Goal: Information Seeking & Learning: Understand process/instructions

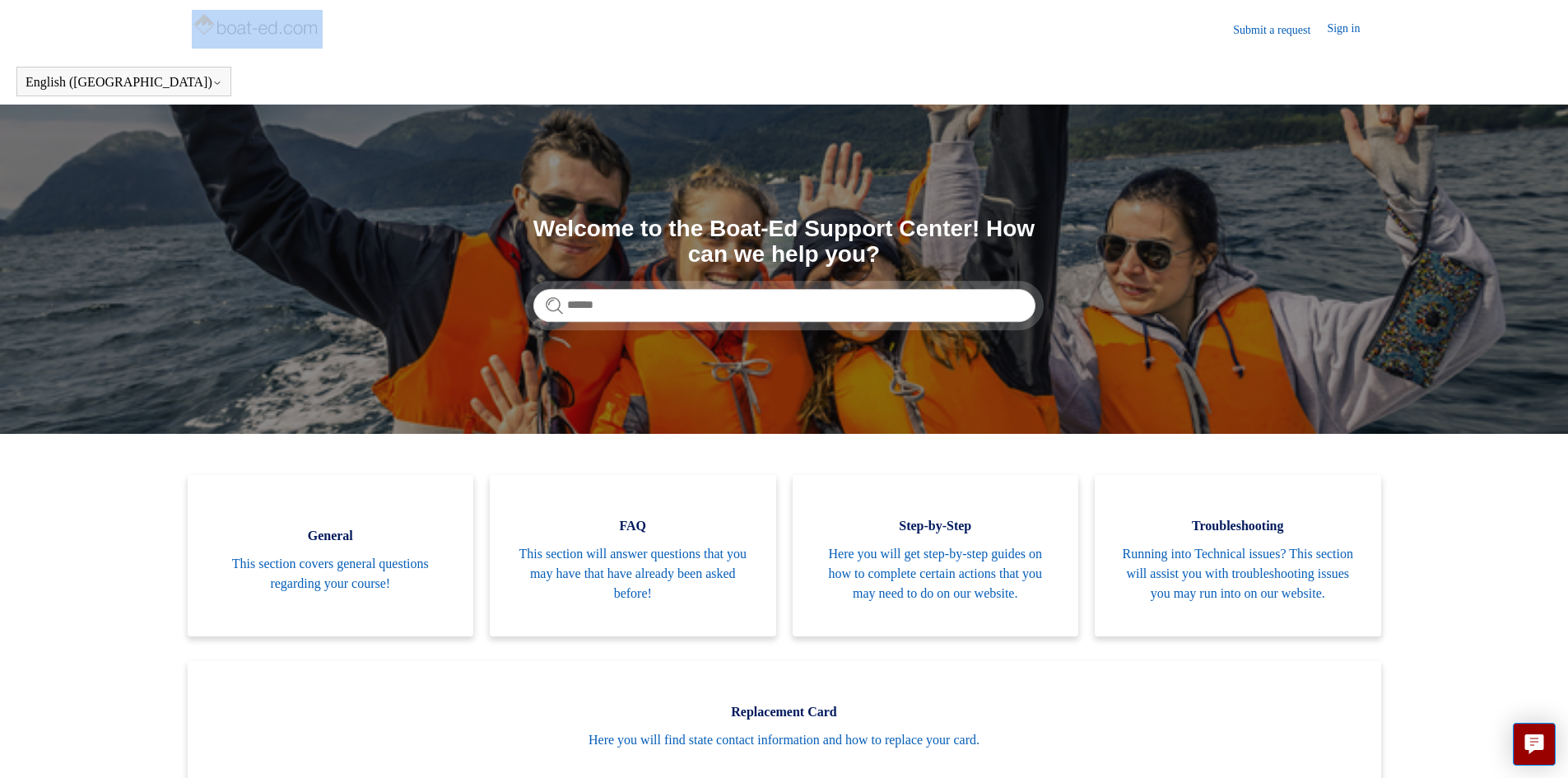
drag, startPoint x: 338, startPoint y: 17, endPoint x: 225, endPoint y: 21, distance: 113.1
click at [225, 21] on header "Submit a request Sign in" at bounding box center [784, 29] width 1186 height 59
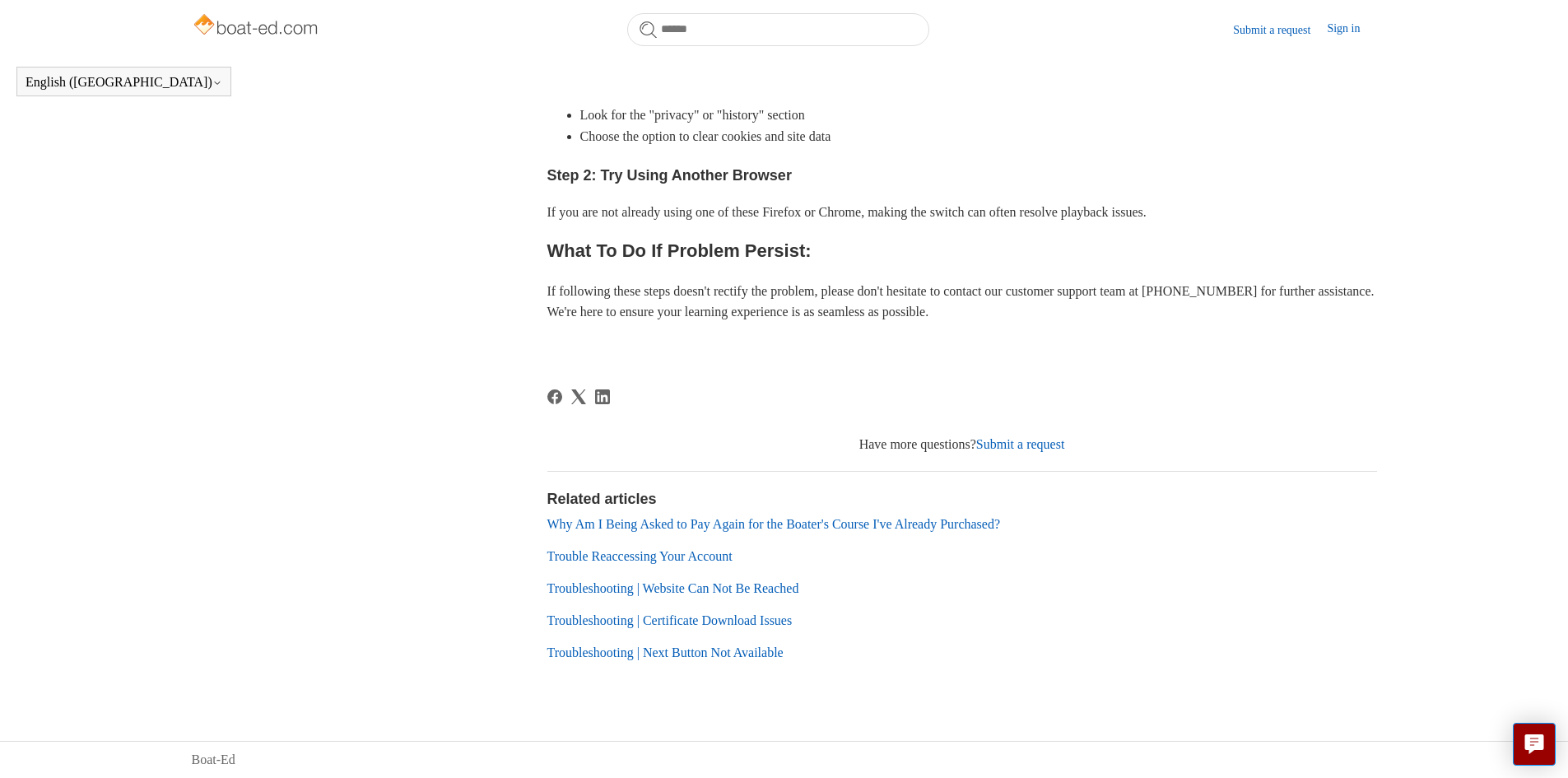
scroll to position [632, 0]
